Goal: Information Seeking & Learning: Learn about a topic

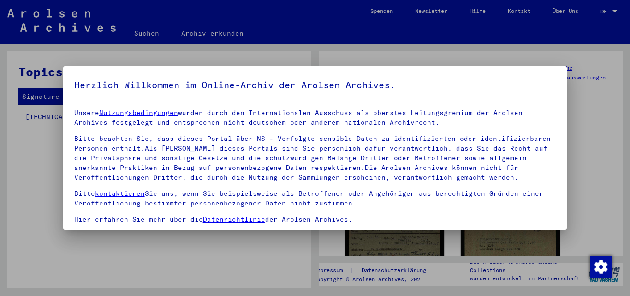
click at [29, 163] on div at bounding box center [315, 148] width 630 height 296
click at [230, 219] on link "Datenrichtlinie" at bounding box center [234, 219] width 62 height 8
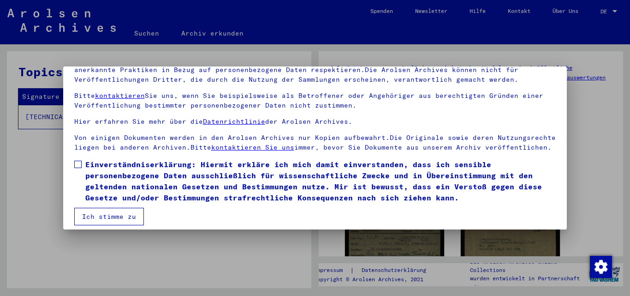
scroll to position [76, 0]
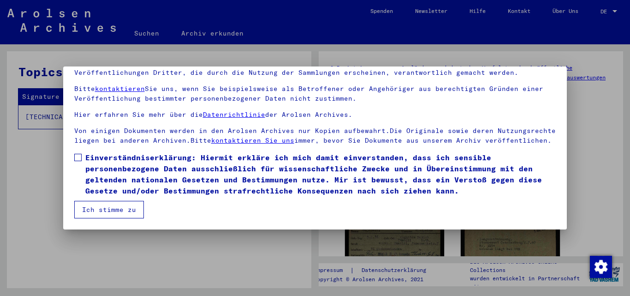
click at [76, 154] on span at bounding box center [77, 157] width 7 height 7
click at [107, 207] on button "Ich stimme zu" at bounding box center [109, 210] width 70 height 18
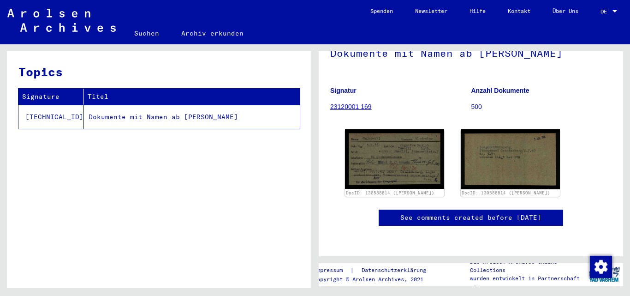
scroll to position [138, 0]
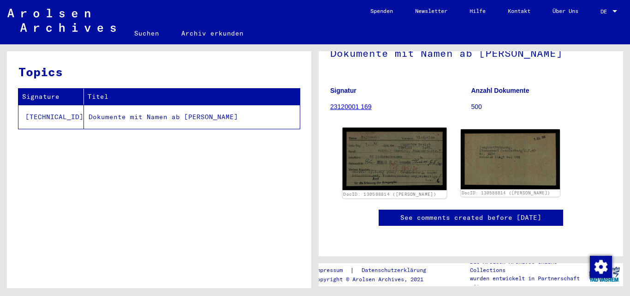
click at [374, 128] on img at bounding box center [395, 159] width 104 height 63
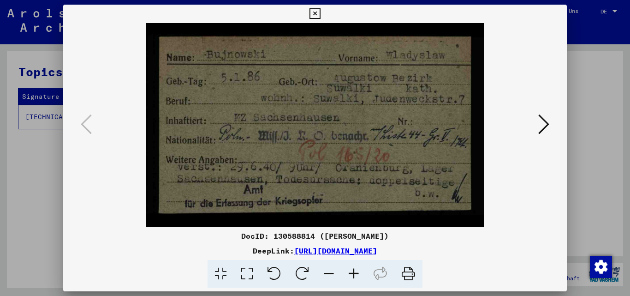
click at [548, 120] on icon at bounding box center [543, 124] width 11 height 22
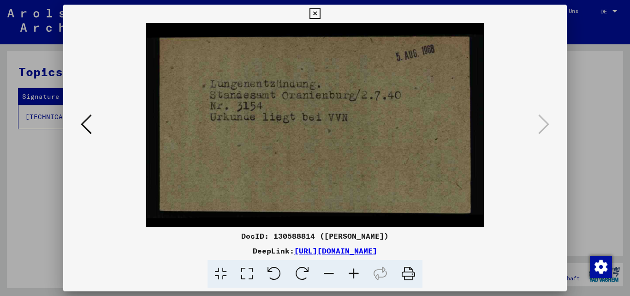
click at [82, 120] on icon at bounding box center [86, 124] width 11 height 22
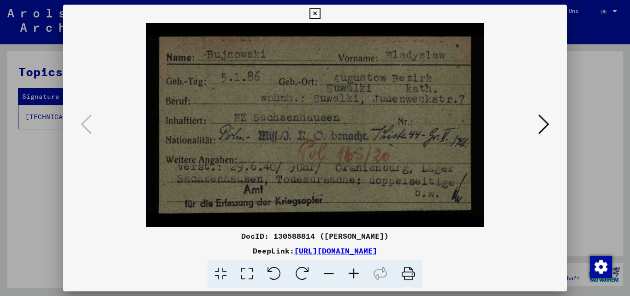
click at [547, 121] on icon at bounding box center [543, 124] width 11 height 22
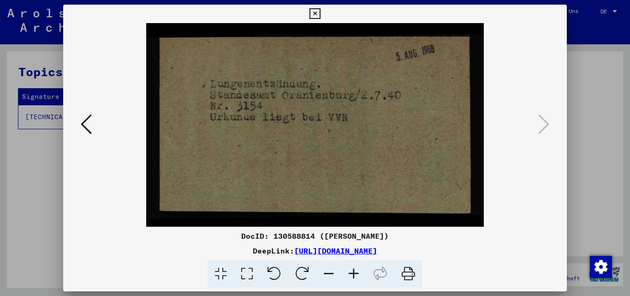
click at [82, 120] on icon at bounding box center [86, 124] width 11 height 22
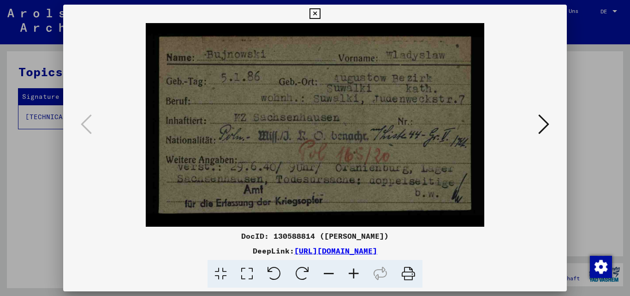
click at [590, 26] on div at bounding box center [315, 148] width 630 height 296
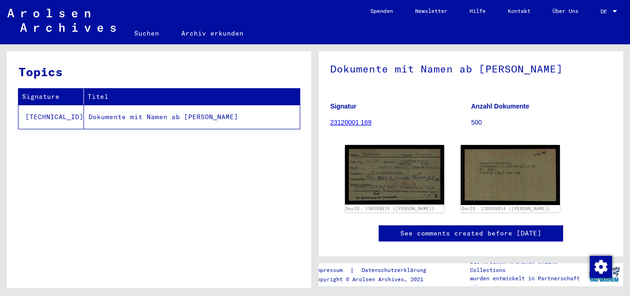
scroll to position [92, 0]
